Goal: Task Accomplishment & Management: Use online tool/utility

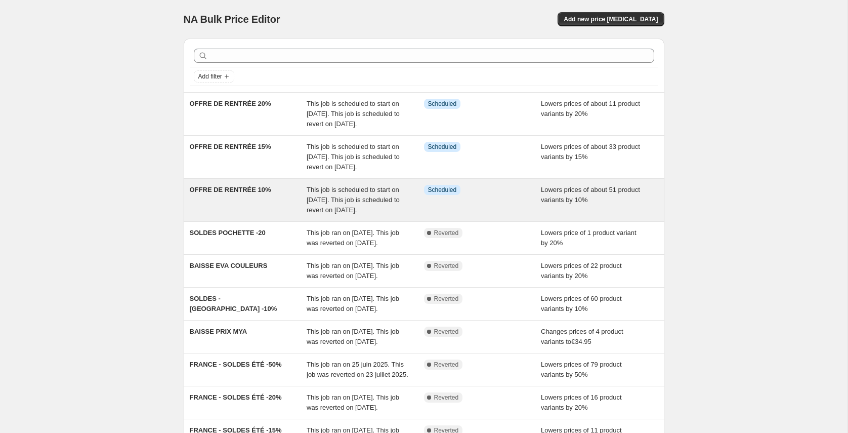
click at [310, 213] on span "This job is scheduled to start on [DATE]. This job is scheduled to revert on [D…" at bounding box center [353, 200] width 93 height 28
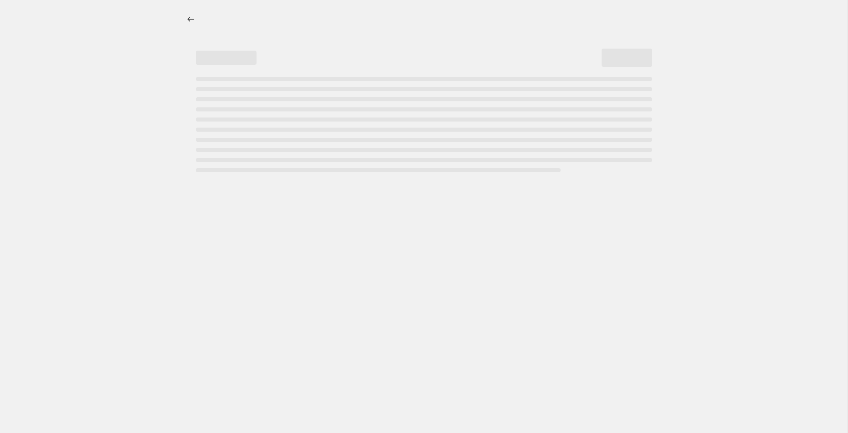
select select "percentage"
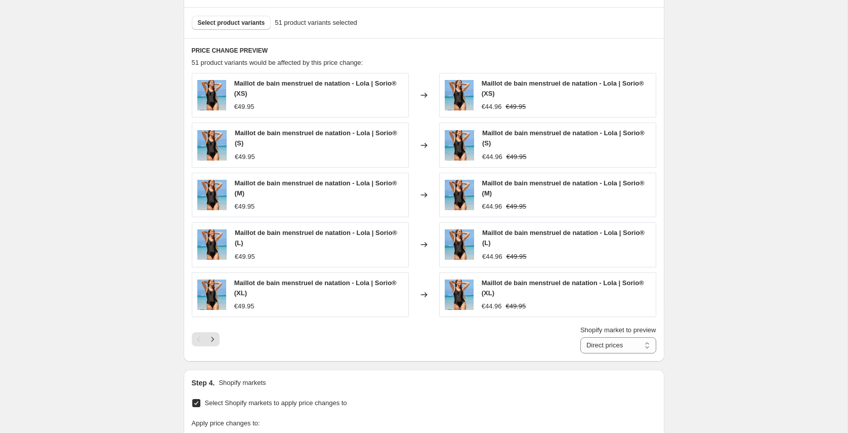
scroll to position [618, 0]
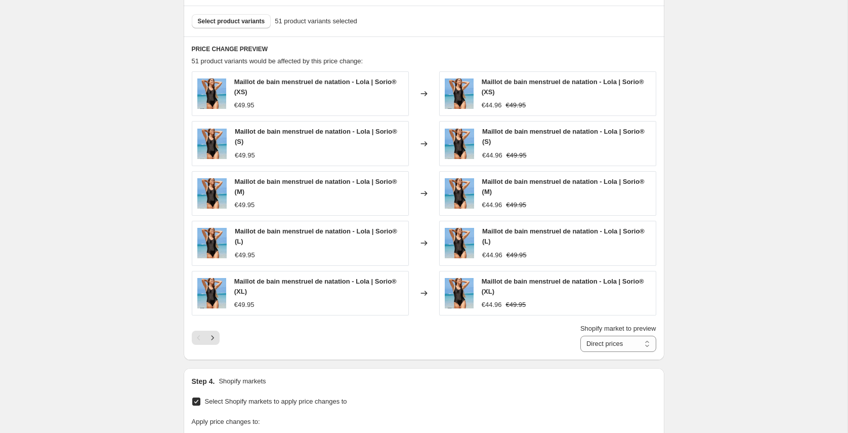
click at [211, 339] on icon "Next" at bounding box center [212, 337] width 10 height 10
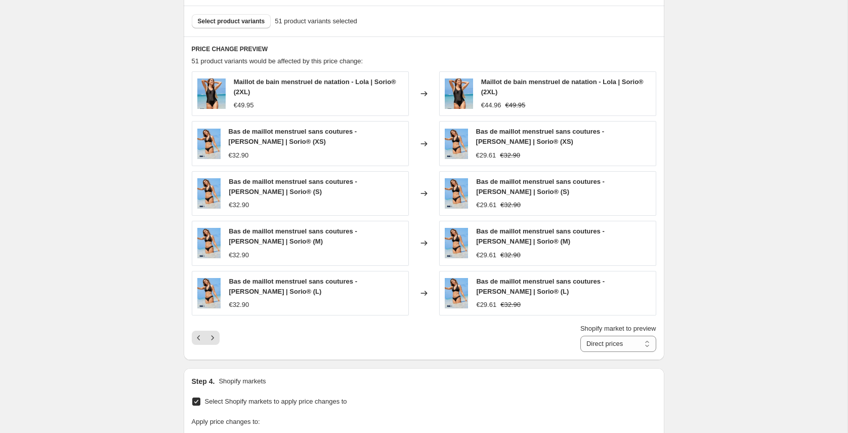
click at [211, 340] on icon "Next" at bounding box center [212, 337] width 10 height 10
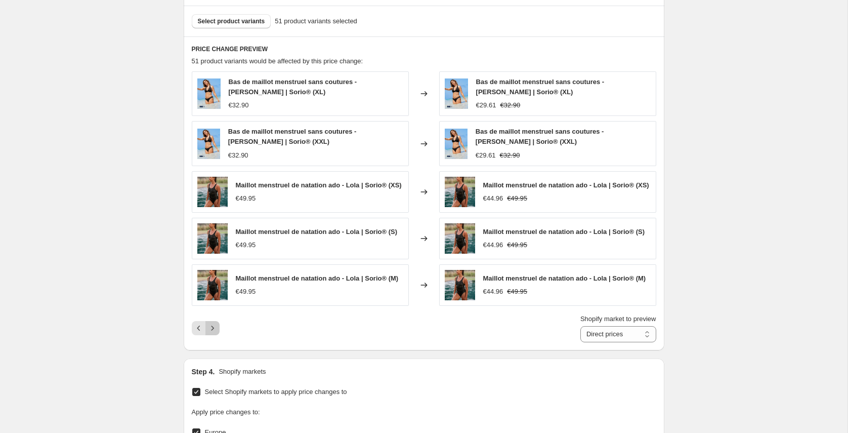
click at [211, 335] on button "Next" at bounding box center [212, 328] width 14 height 14
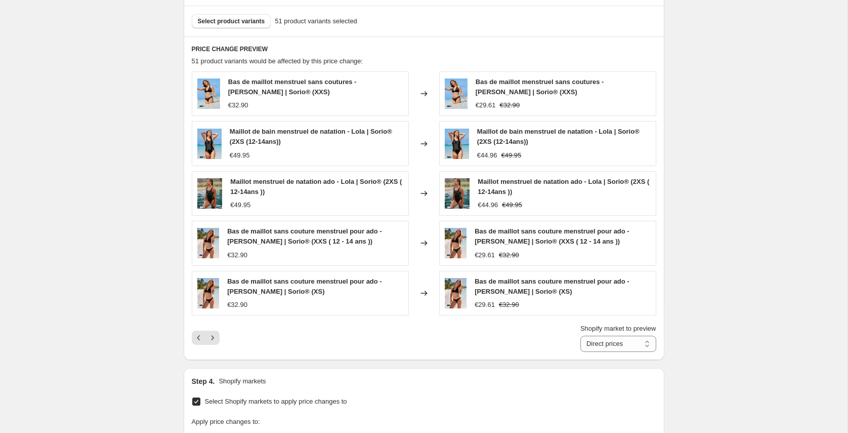
click at [211, 340] on icon "Next" at bounding box center [212, 337] width 10 height 10
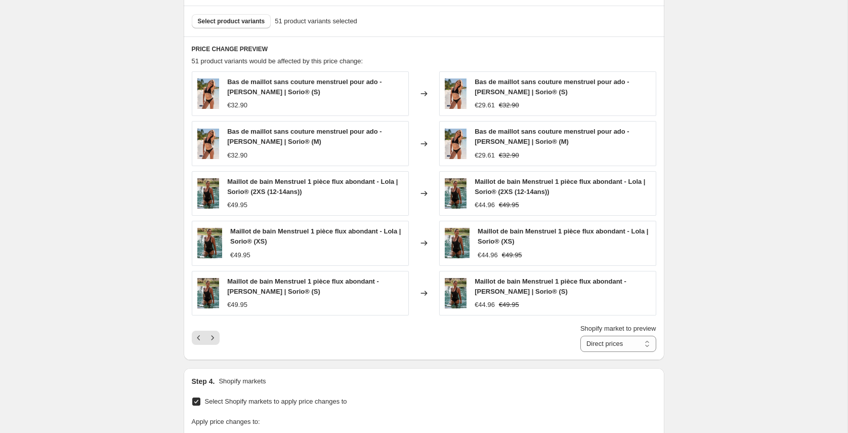
click at [211, 340] on icon "Next" at bounding box center [212, 337] width 10 height 10
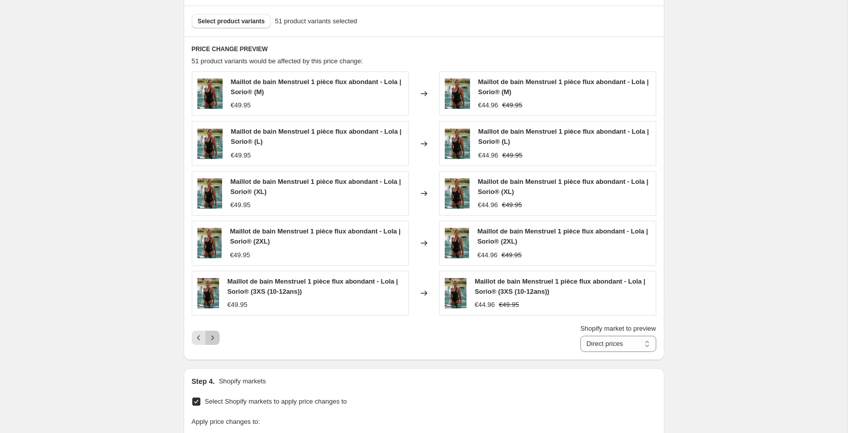
click at [211, 340] on icon "Next" at bounding box center [212, 337] width 10 height 10
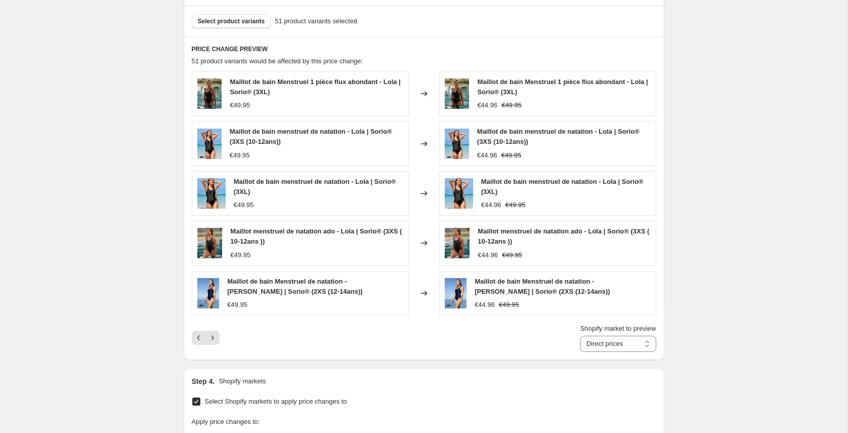
click at [211, 340] on icon "Next" at bounding box center [212, 337] width 10 height 10
